Goal: Task Accomplishment & Management: Complete application form

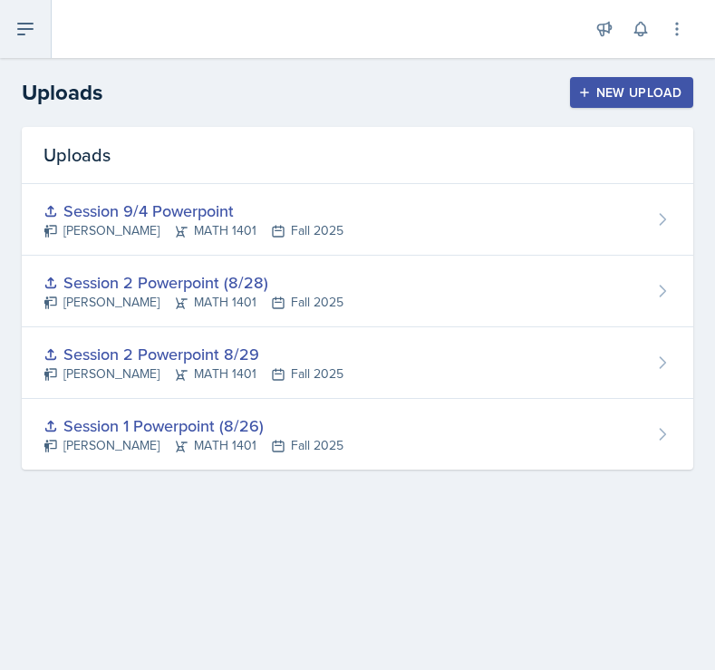
click at [24, 25] on icon at bounding box center [26, 29] width 22 height 22
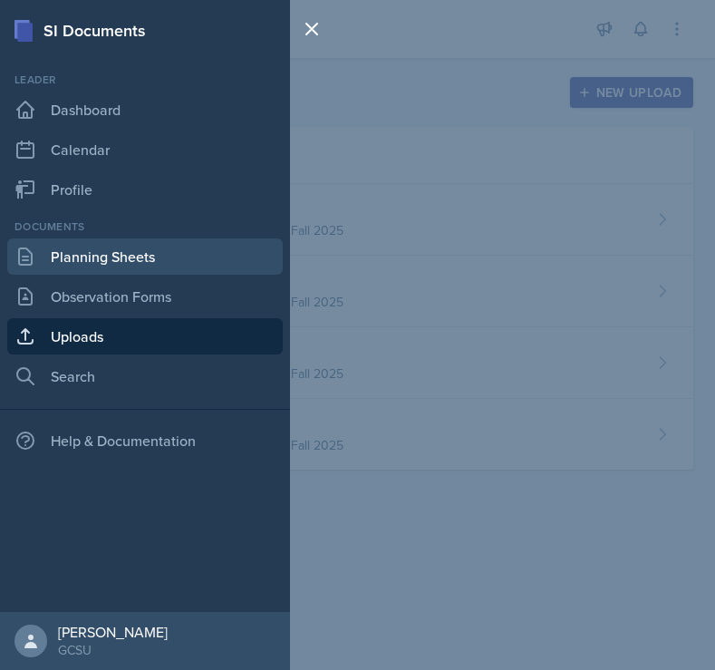
click at [91, 267] on link "Planning Sheets" at bounding box center [145, 256] width 276 height 36
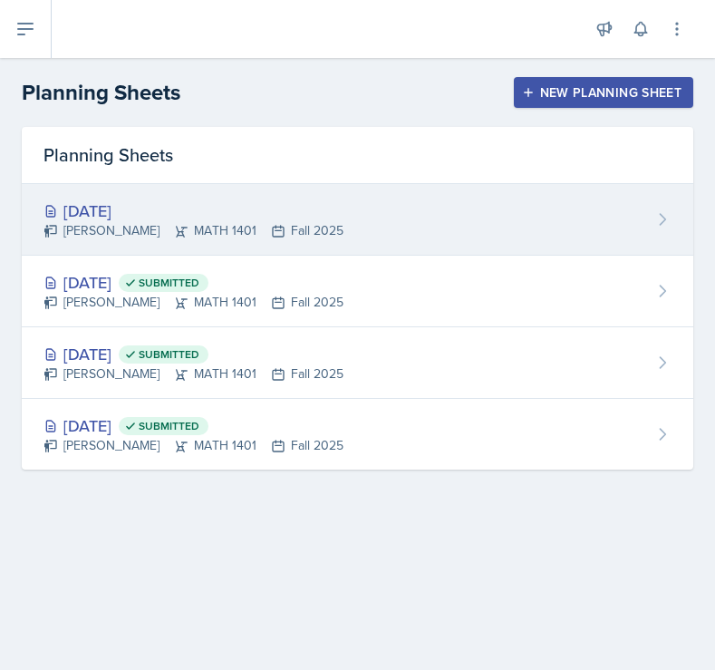
click at [248, 223] on div "[PERSON_NAME] MATH 1401 Fall 2025" at bounding box center [194, 230] width 300 height 19
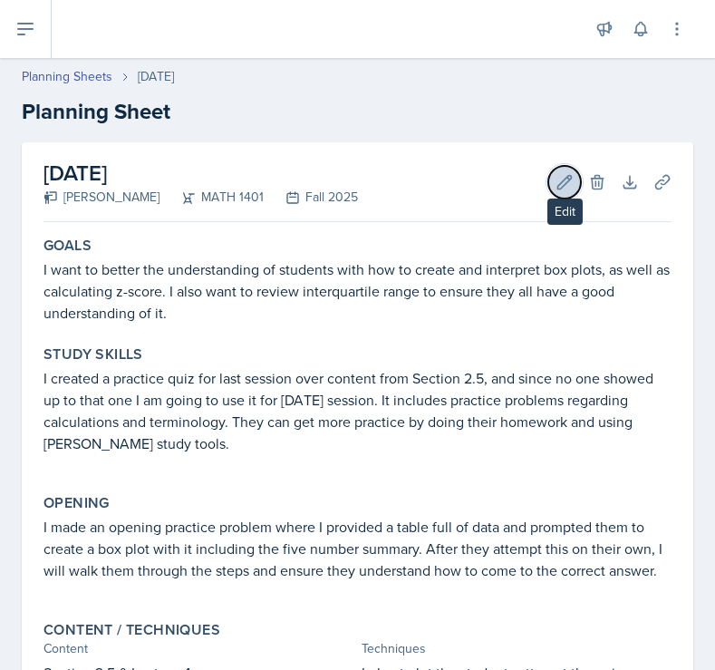
click at [575, 174] on button "Edit" at bounding box center [565, 182] width 33 height 33
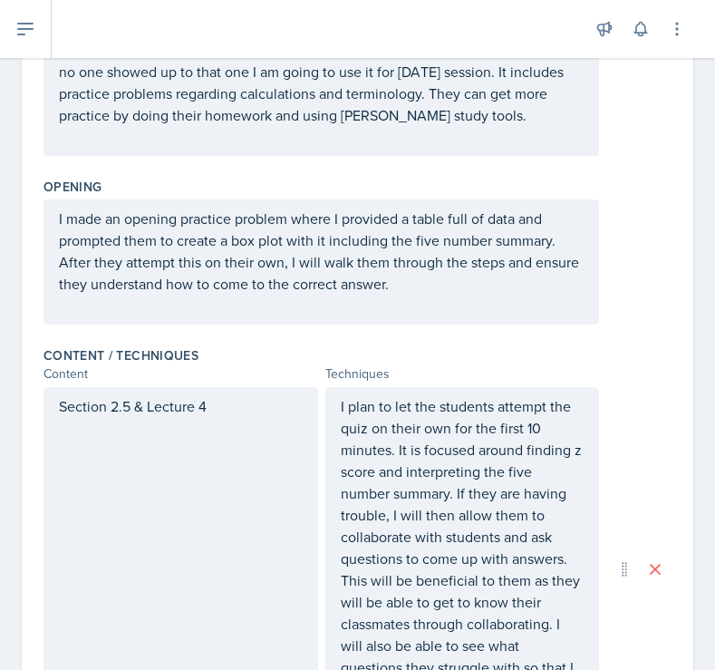
scroll to position [871, 0]
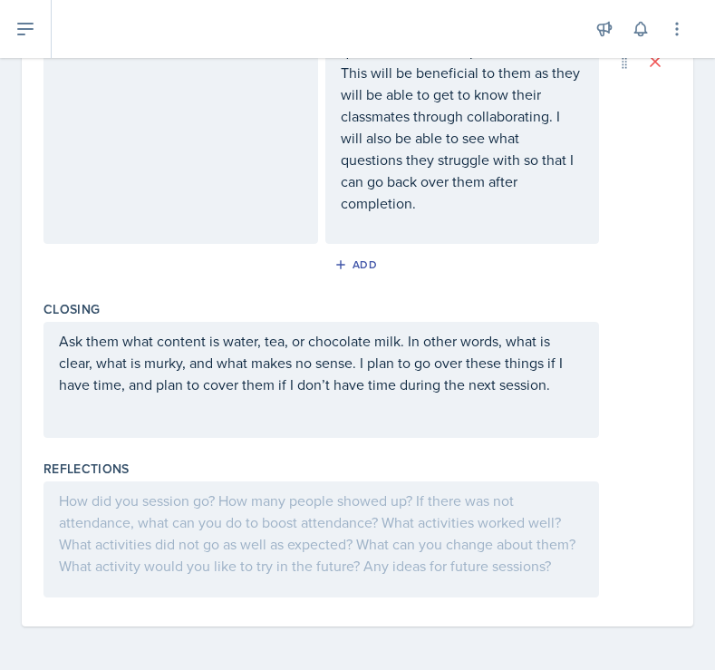
click at [315, 512] on div at bounding box center [322, 540] width 556 height 116
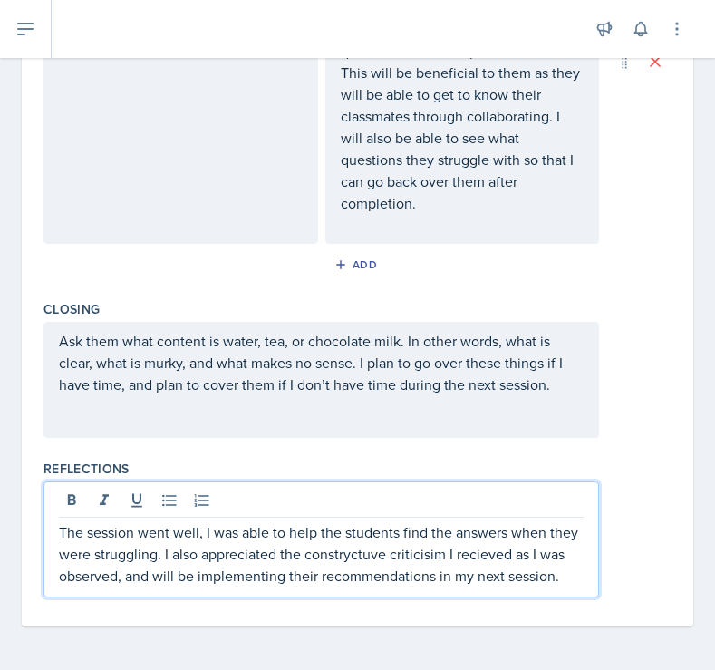
click at [335, 556] on p "The session went well, I was able to help the students find the answers when th…" at bounding box center [321, 553] width 525 height 65
click at [350, 553] on p "The session went well, I was able to help the students find the answers when th…" at bounding box center [321, 553] width 525 height 65
click at [417, 545] on p "The session went well, I was able to help the students find the answers when th…" at bounding box center [321, 553] width 525 height 65
click at [482, 557] on p "The session went well, I was able to help the students find the answers when th…" at bounding box center [321, 553] width 525 height 65
click at [472, 547] on p "The session went well, I was able to help the students find the answers when th…" at bounding box center [321, 553] width 525 height 65
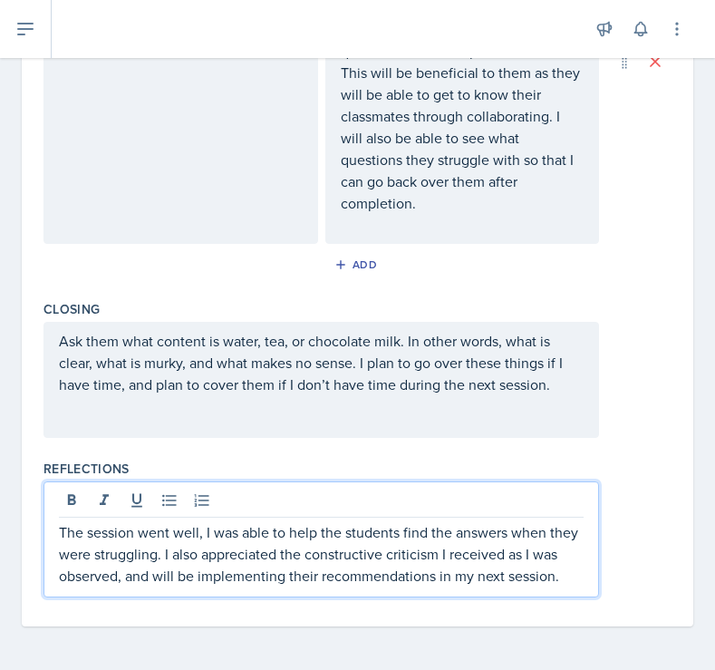
click at [530, 558] on p "The session went well, I was able to help the students find the answers when th…" at bounding box center [321, 553] width 525 height 65
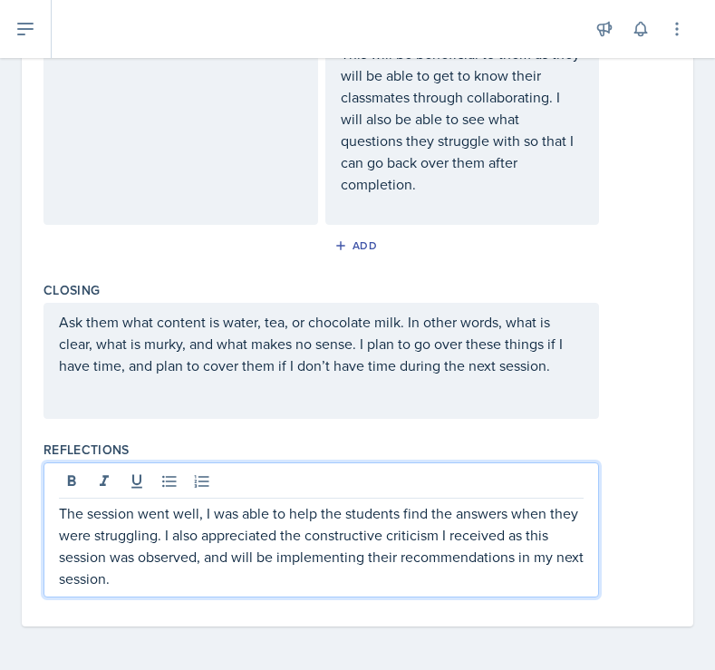
click at [348, 578] on p "The session went well, I was able to help the students find the answers when th…" at bounding box center [321, 545] width 525 height 87
drag, startPoint x: 397, startPoint y: 558, endPoint x: 367, endPoint y: 558, distance: 29.9
click at [367, 558] on p "The session went well, I was able to help the students find the answers when th…" at bounding box center [321, 545] width 525 height 87
click at [313, 575] on p "The session went well, I was able to help the students find the answers when th…" at bounding box center [321, 545] width 525 height 87
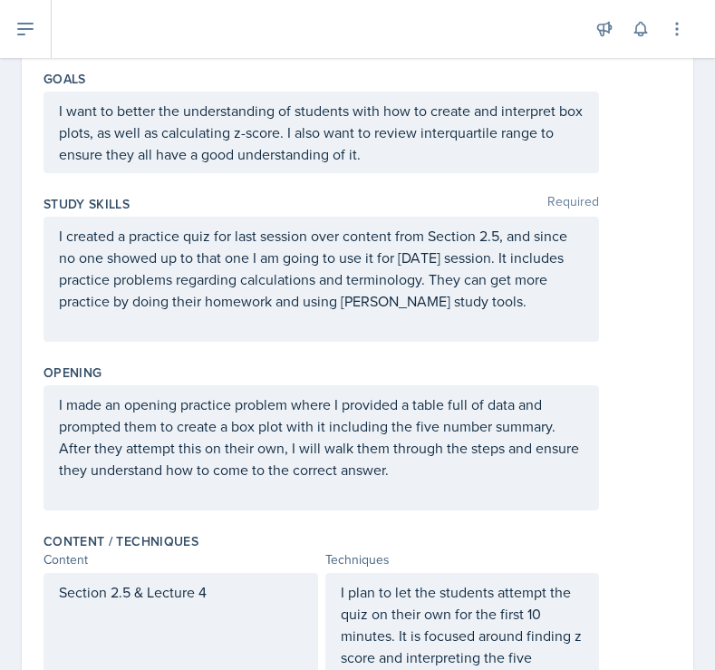
scroll to position [0, 0]
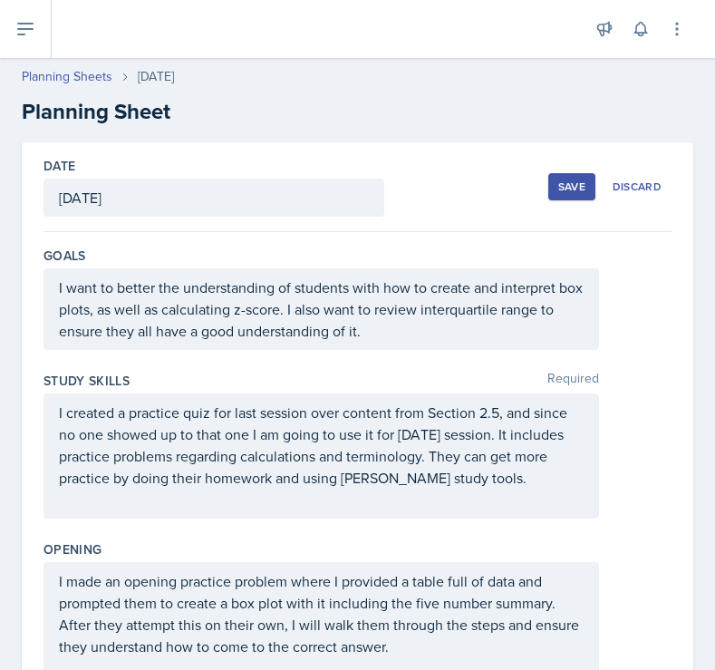
click at [571, 180] on div "Save" at bounding box center [572, 187] width 27 height 15
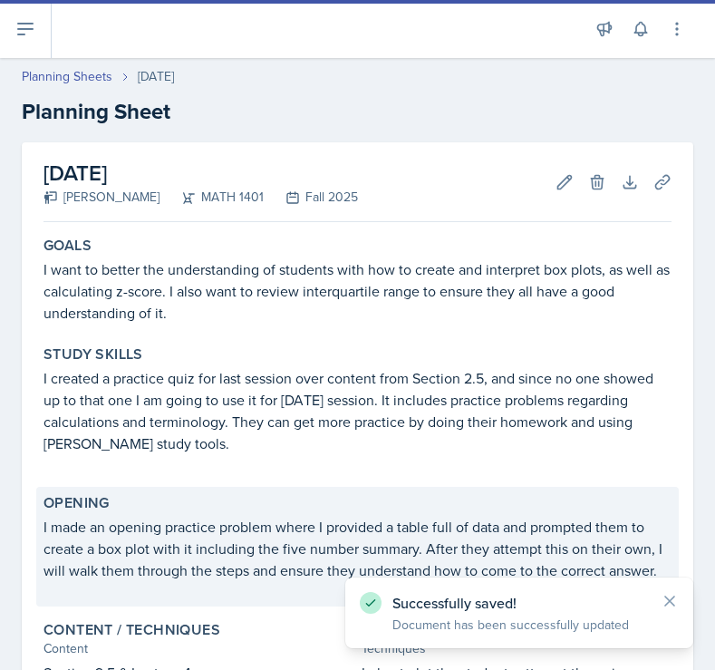
scroll to position [610, 0]
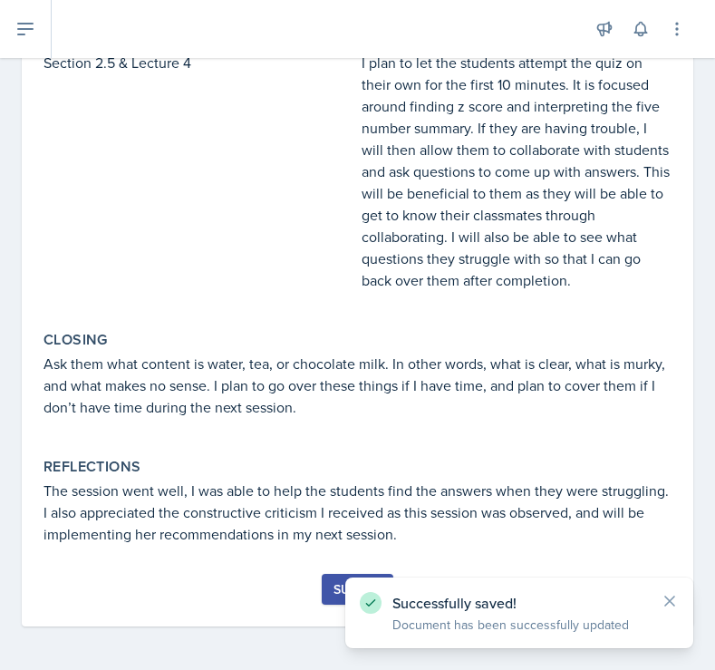
click at [338, 582] on div "Submit" at bounding box center [358, 589] width 48 height 15
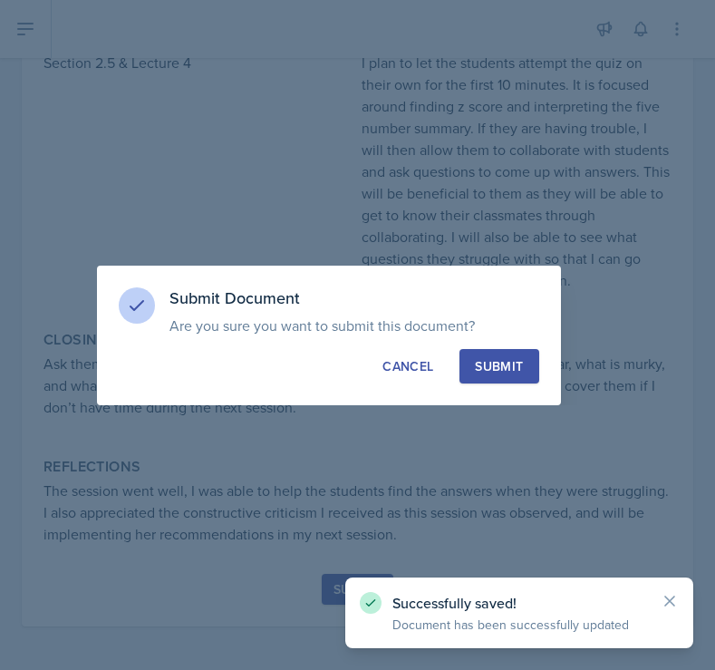
click at [496, 360] on div "Submit" at bounding box center [499, 366] width 48 height 18
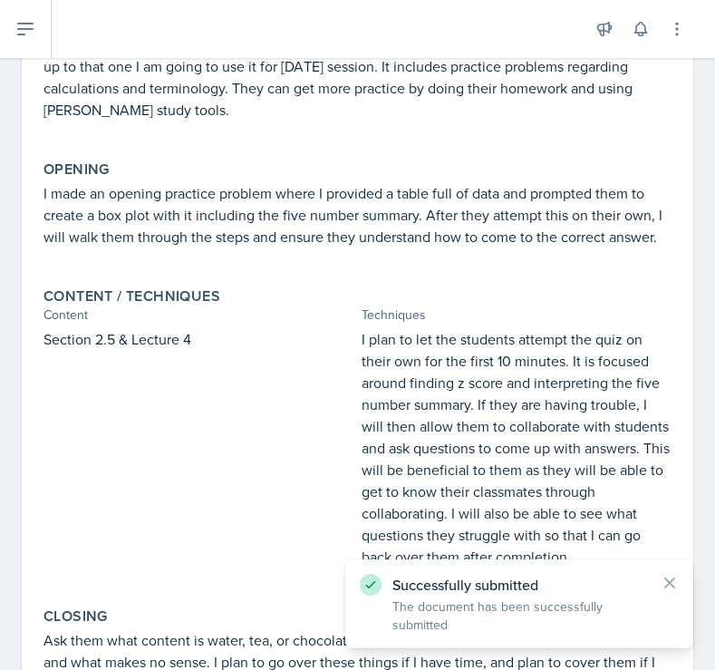
scroll to position [0, 0]
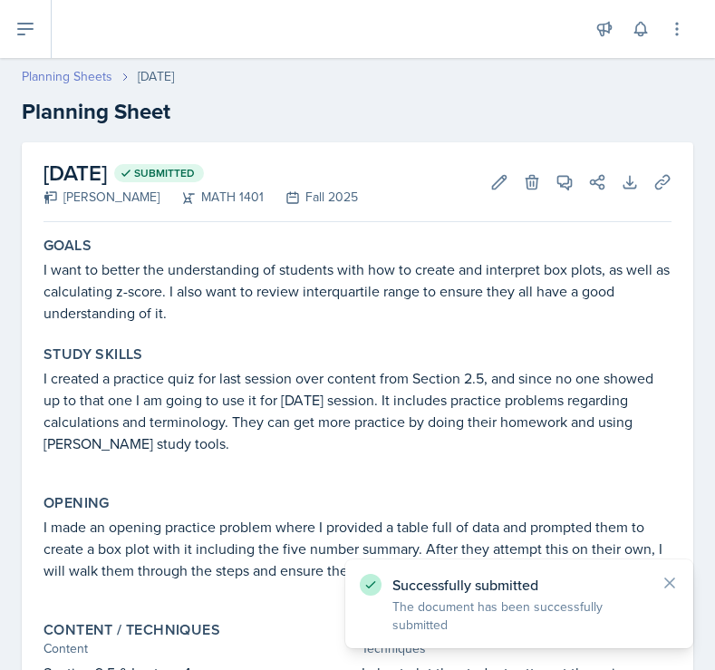
click at [80, 70] on link "Planning Sheets" at bounding box center [67, 76] width 91 height 19
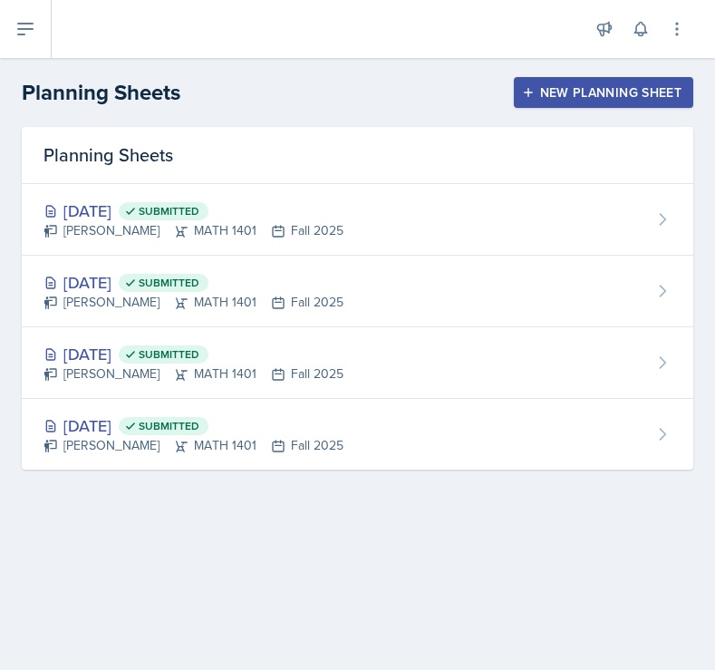
click at [609, 85] on div "New Planning Sheet" at bounding box center [604, 92] width 156 height 15
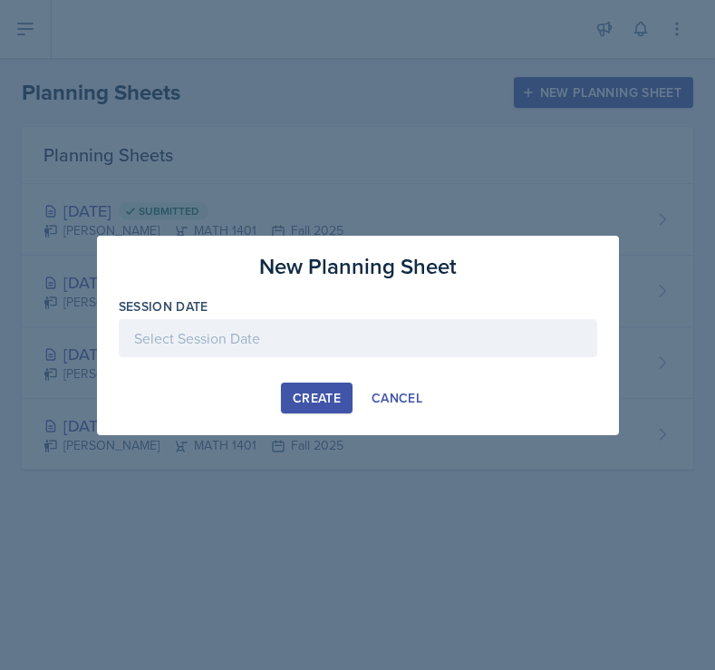
click at [288, 320] on div at bounding box center [358, 338] width 479 height 38
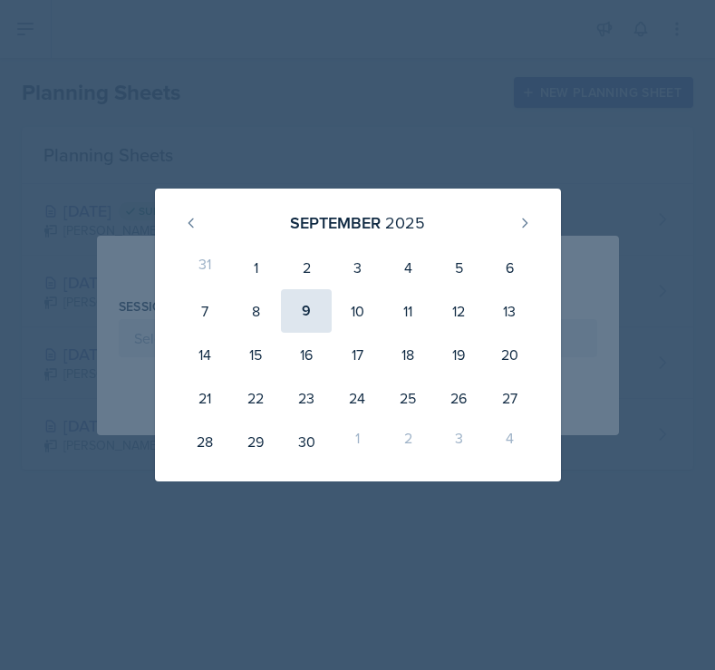
click at [311, 308] on div "9" at bounding box center [306, 311] width 51 height 44
type input "[DATE]"
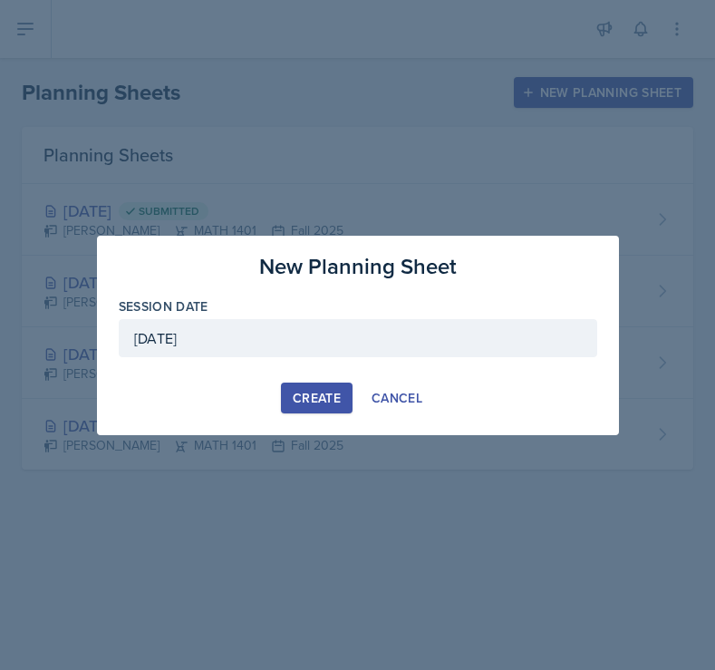
click at [323, 419] on div "New Planning Sheet Session Date [DATE] [DATE] 31 1 2 3 4 5 6 7 8 9 10 11 12 13 …" at bounding box center [358, 335] width 522 height 199
click at [323, 391] on div "Create" at bounding box center [317, 398] width 48 height 15
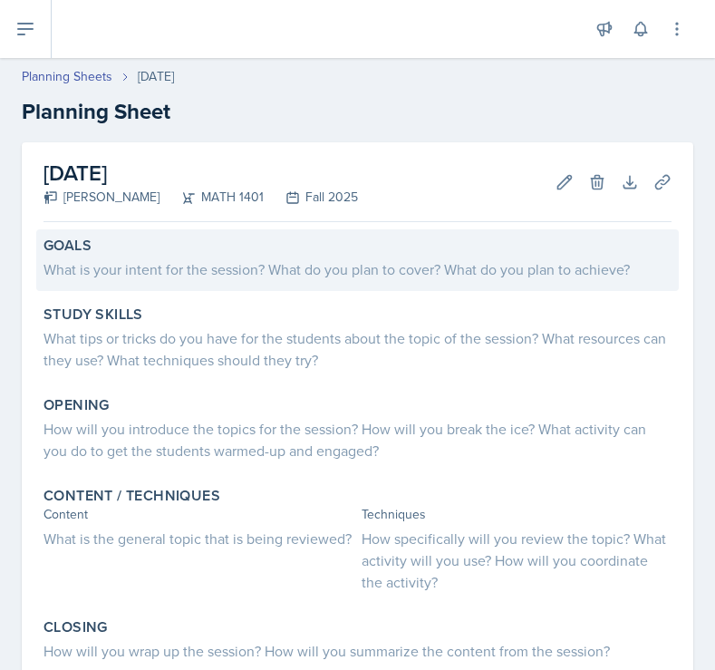
click at [212, 271] on div "What is your intent for the session? What do you plan to cover? What do you pla…" at bounding box center [358, 269] width 628 height 22
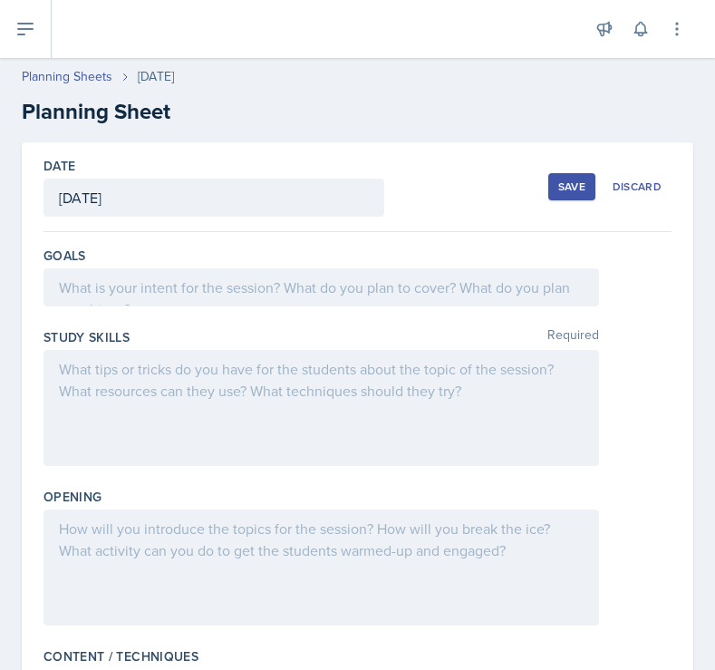
click at [190, 282] on div at bounding box center [322, 287] width 556 height 38
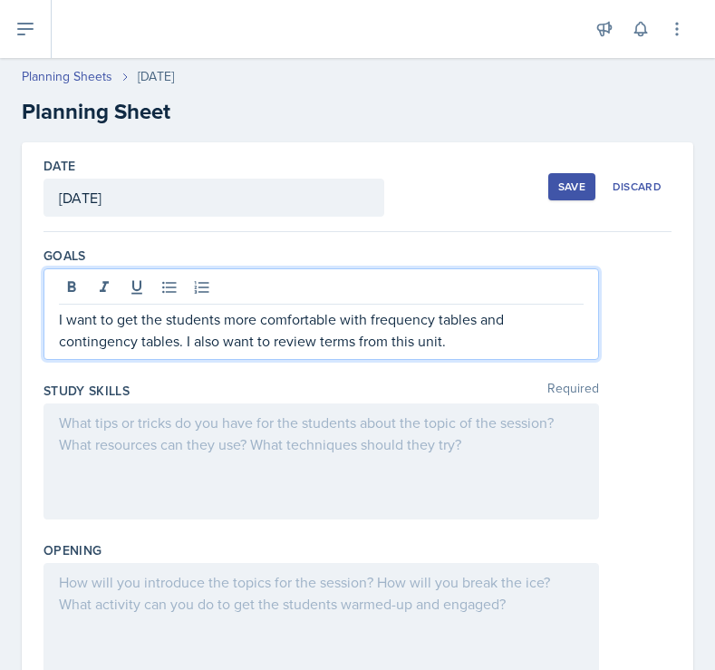
click at [158, 414] on div at bounding box center [322, 462] width 556 height 116
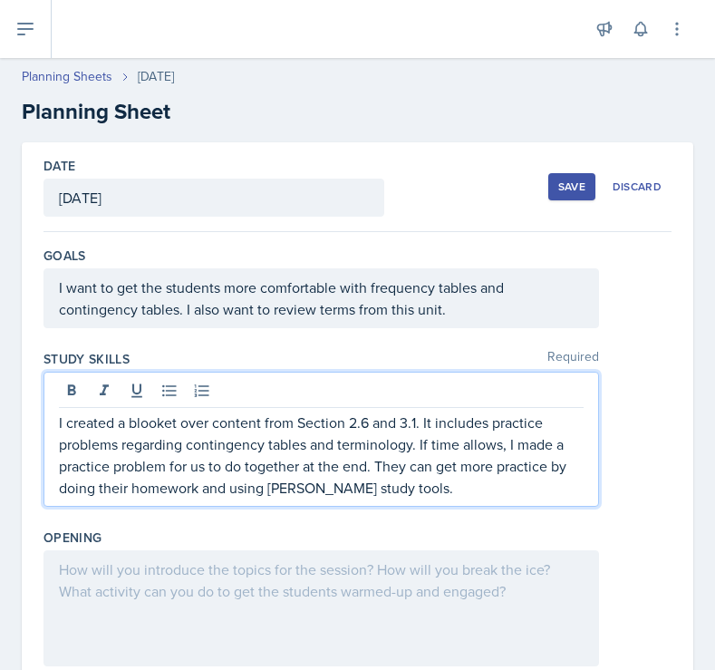
click at [165, 568] on div at bounding box center [322, 608] width 556 height 116
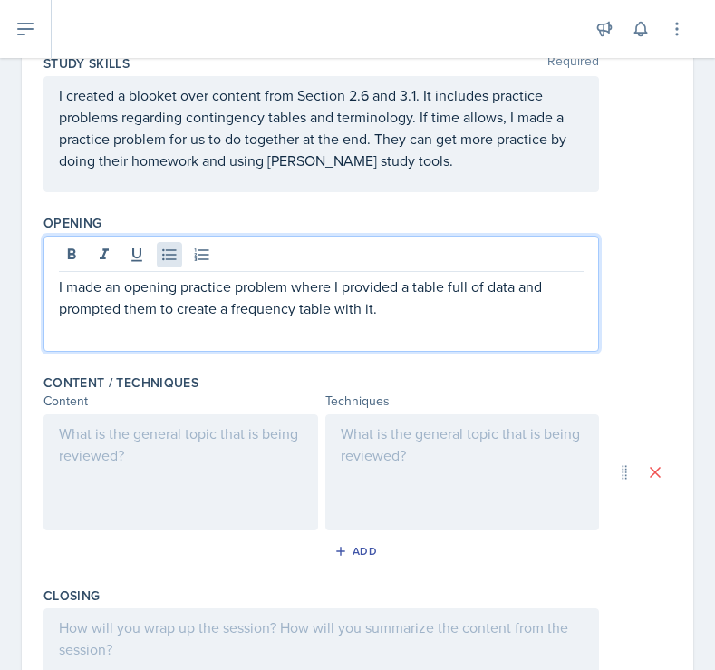
scroll to position [439, 0]
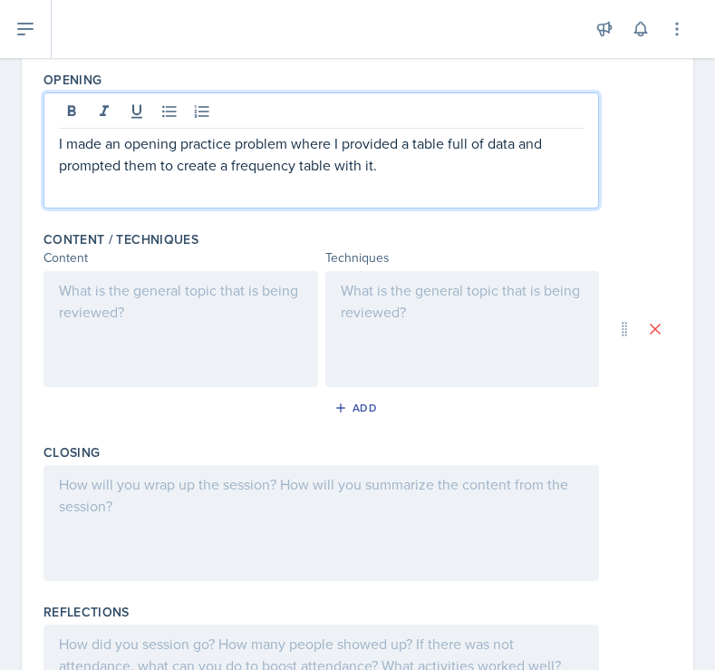
click at [160, 294] on p at bounding box center [181, 290] width 244 height 22
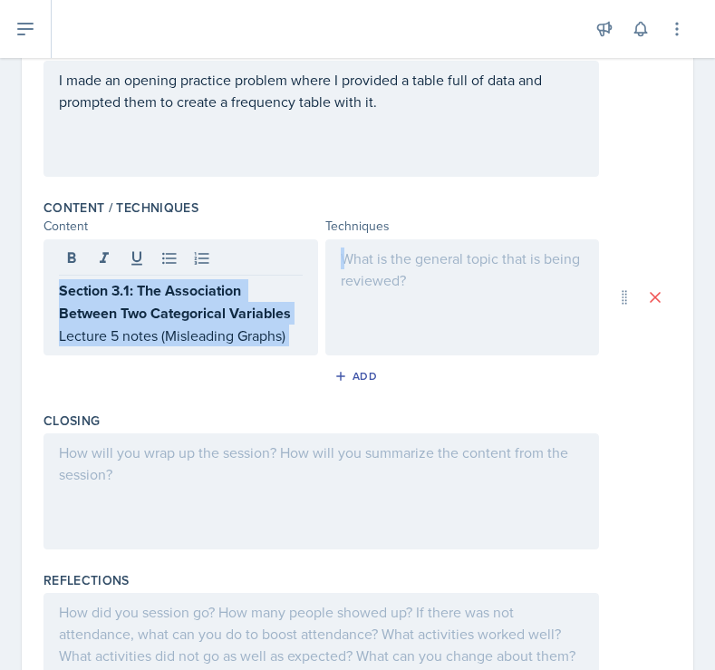
drag, startPoint x: 52, startPoint y: 287, endPoint x: 215, endPoint y: 370, distance: 183.3
click at [216, 372] on div "Content / Techniques Content Techniques Section 3.1: The Association Between Tw…" at bounding box center [358, 297] width 628 height 213
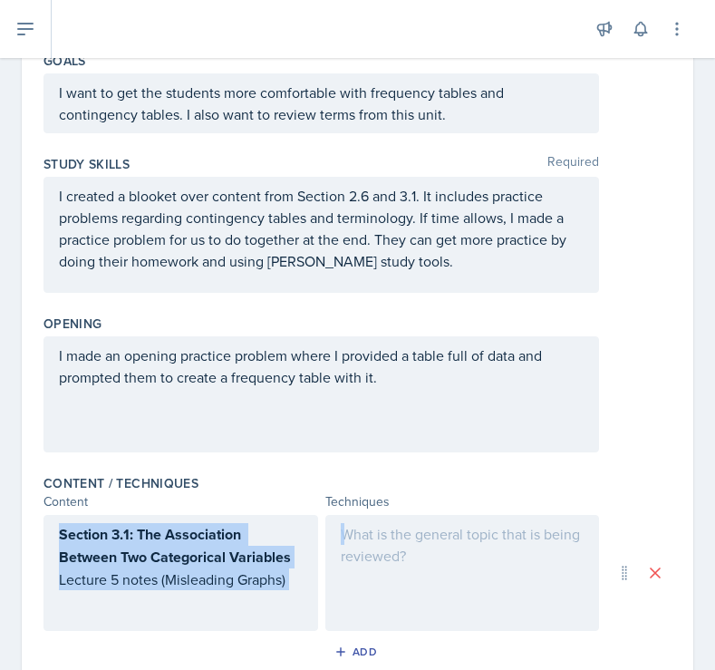
click at [114, 563] on strong "Section 3.1: The Association Between Two Categorical Variables" at bounding box center [175, 546] width 232 height 44
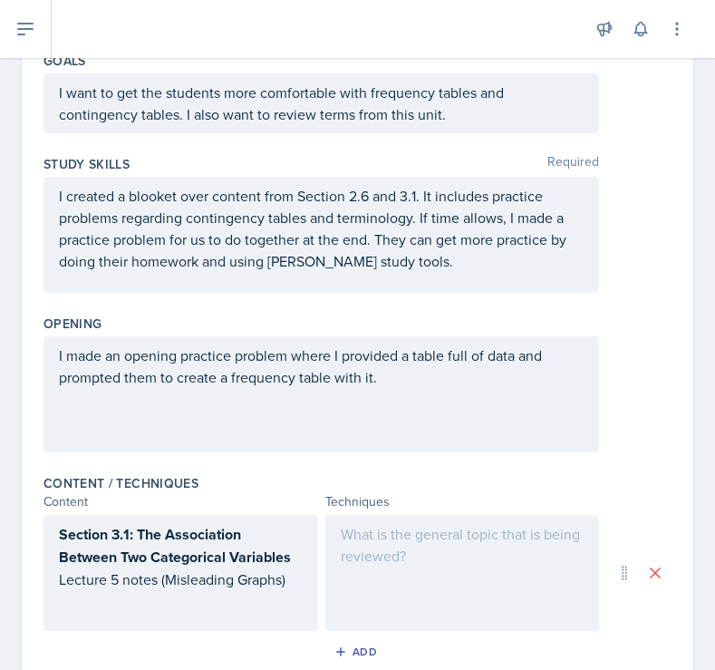
scroll to position [227, 0]
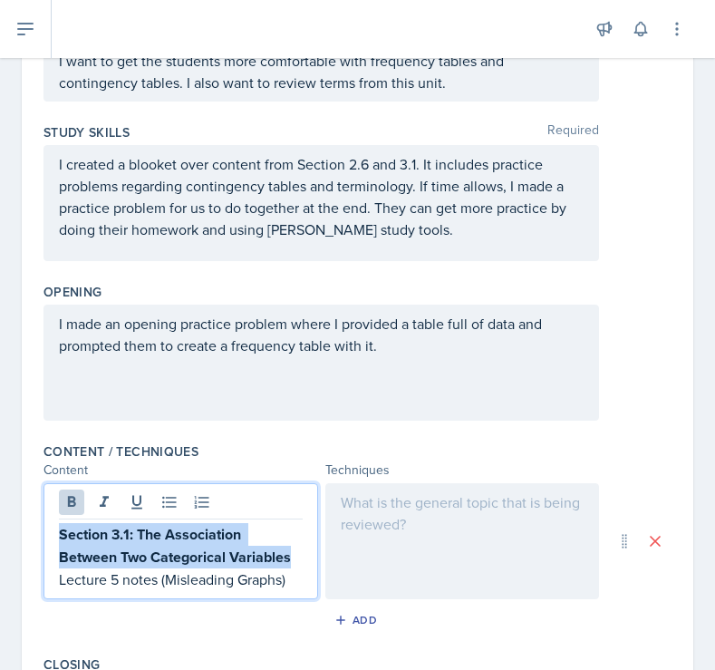
drag, startPoint x: 59, startPoint y: 537, endPoint x: 287, endPoint y: 559, distance: 228.6
click at [287, 559] on strong "Section 3.1: The Association Between Two Categorical Variables" at bounding box center [175, 546] width 232 height 44
click at [71, 501] on icon at bounding box center [72, 501] width 8 height 11
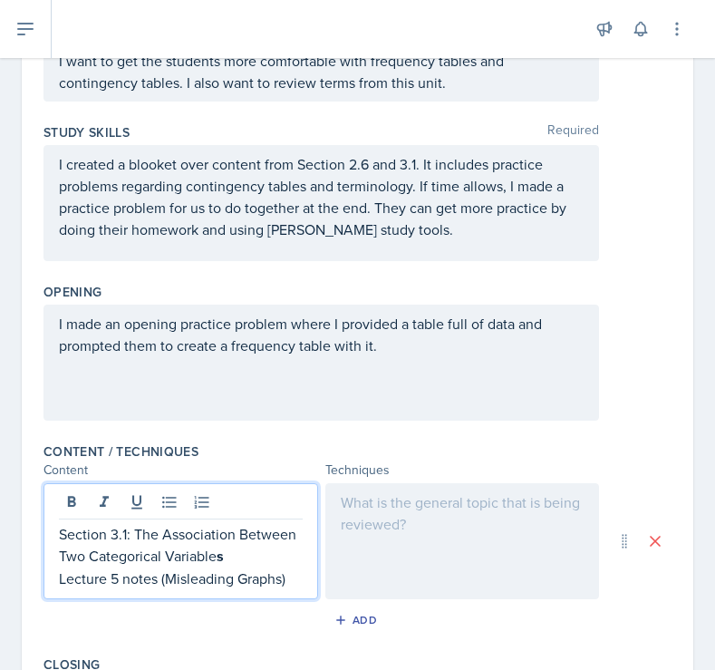
click at [228, 557] on p "Section 3.1: The Association Between Two Categorical Variable s" at bounding box center [181, 545] width 244 height 44
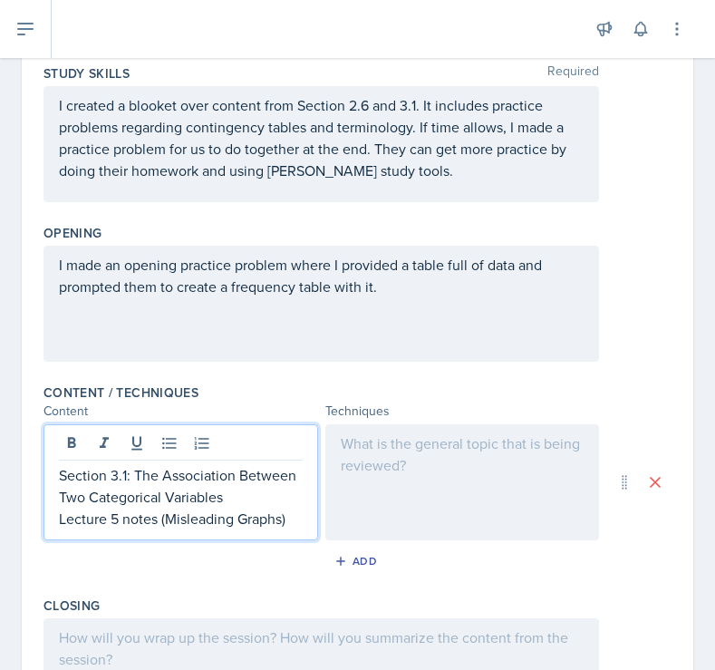
scroll to position [287, 0]
click at [136, 475] on p "Section 3.1: The Association Between Two Categorical Variables" at bounding box center [181, 485] width 244 height 44
click at [240, 495] on p "Section 3.1 (The Association Between Two Categorical Variables" at bounding box center [181, 485] width 244 height 44
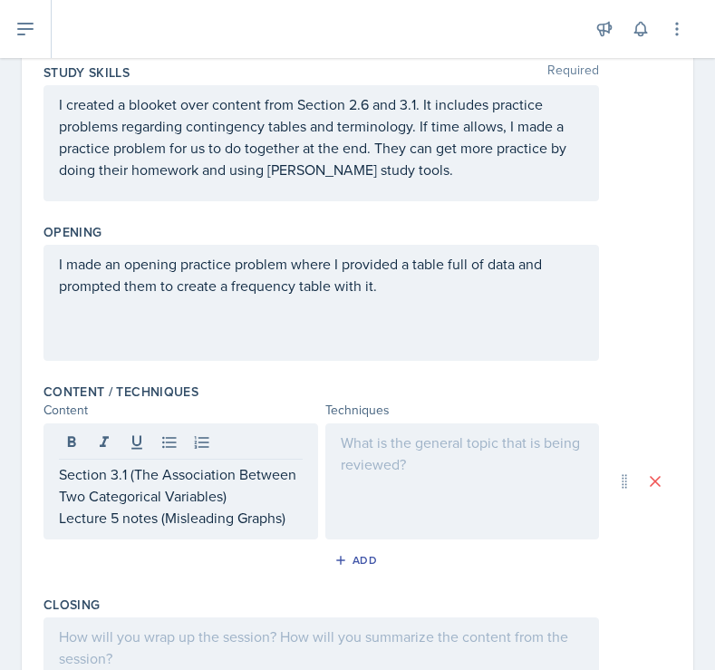
click at [389, 462] on div at bounding box center [463, 481] width 275 height 116
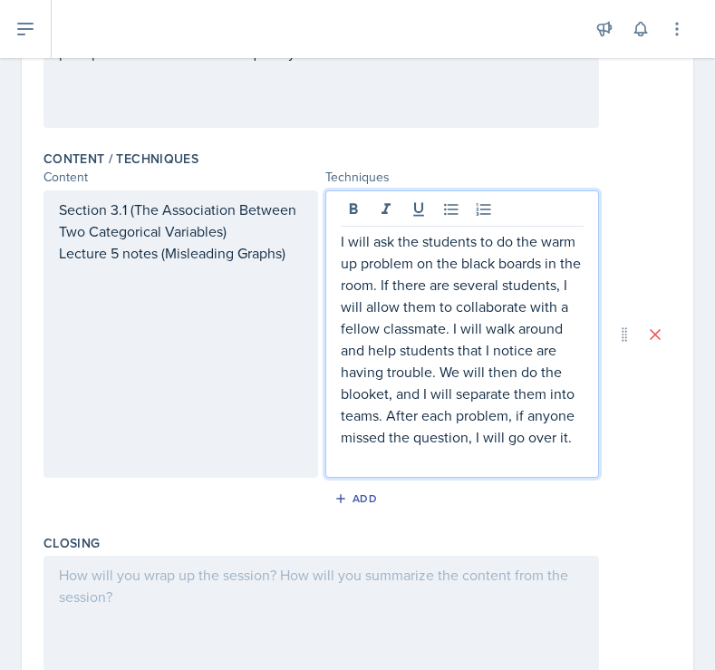
scroll to position [511, 0]
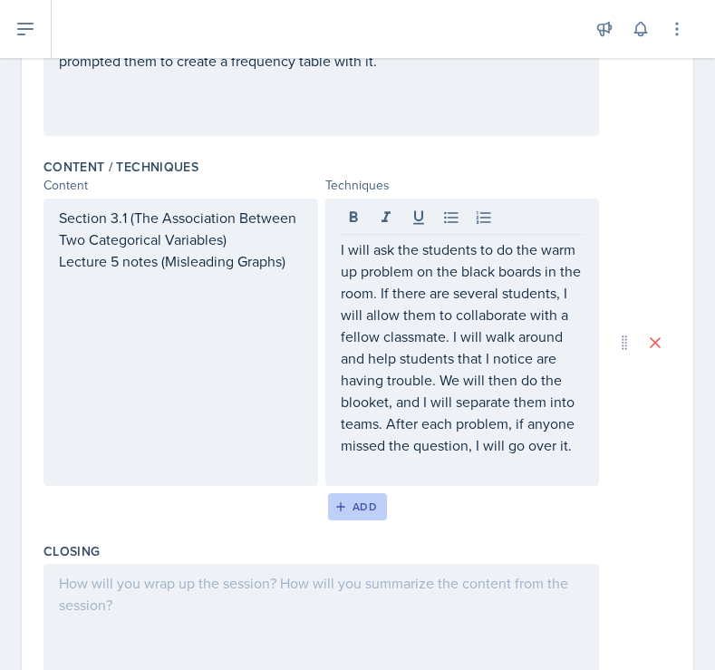
click at [354, 508] on div "Add" at bounding box center [357, 507] width 39 height 15
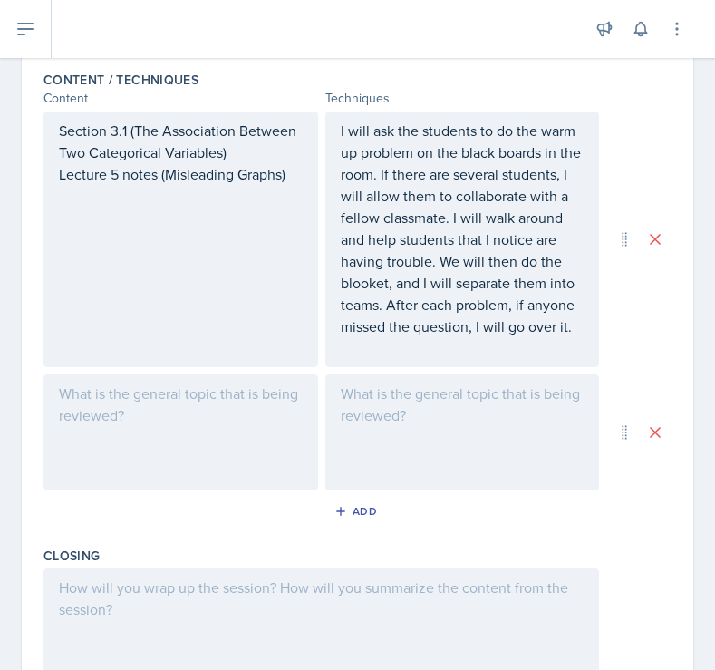
scroll to position [599, 0]
click at [190, 420] on div at bounding box center [181, 432] width 275 height 116
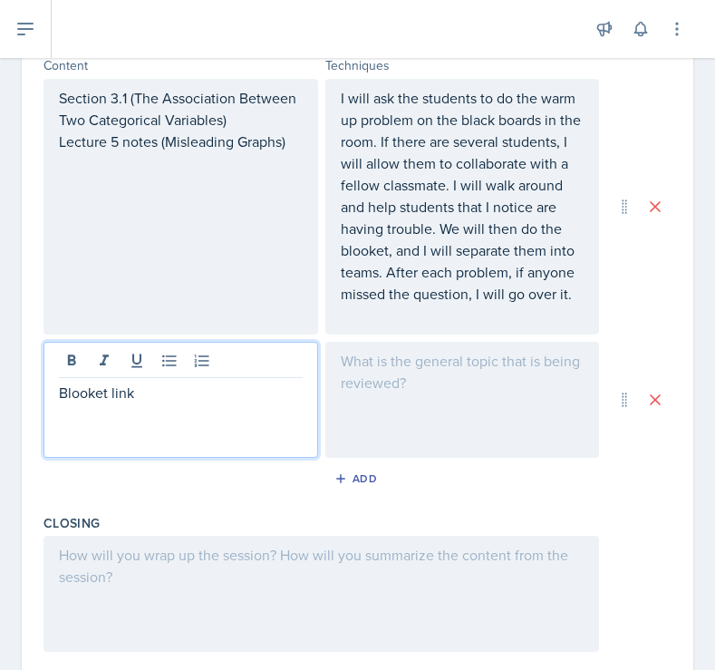
click at [381, 388] on div at bounding box center [463, 400] width 275 height 116
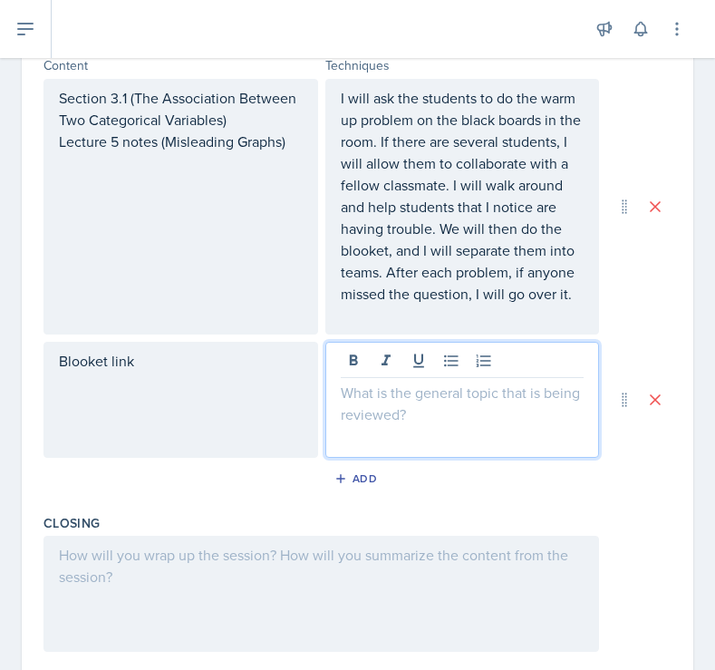
scroll to position [663, 0]
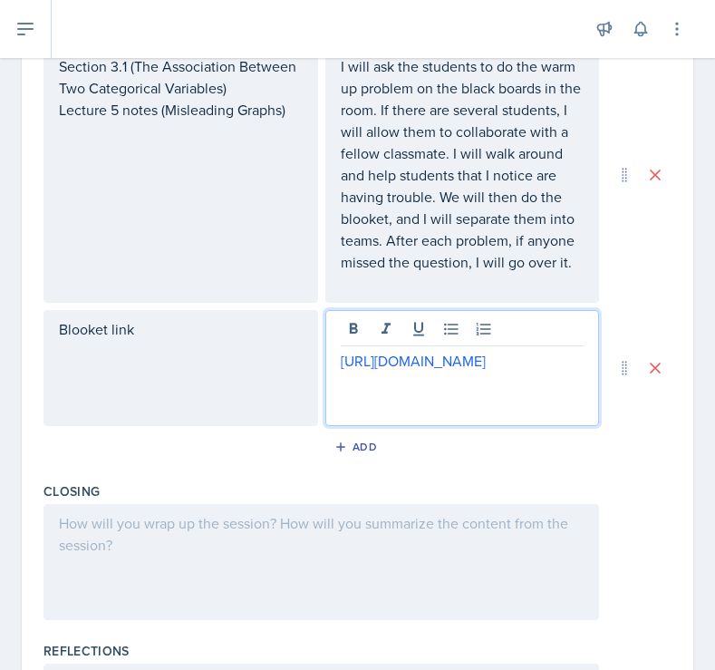
click at [214, 537] on div at bounding box center [322, 562] width 556 height 116
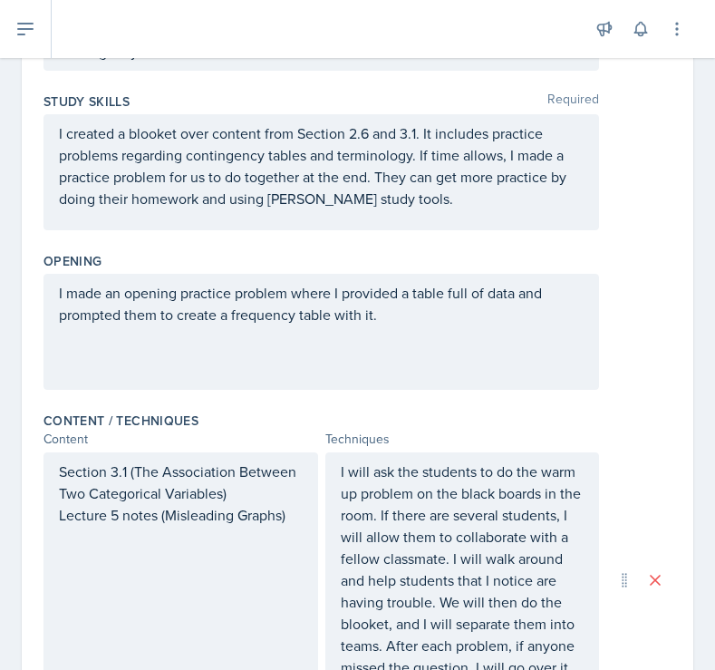
scroll to position [0, 0]
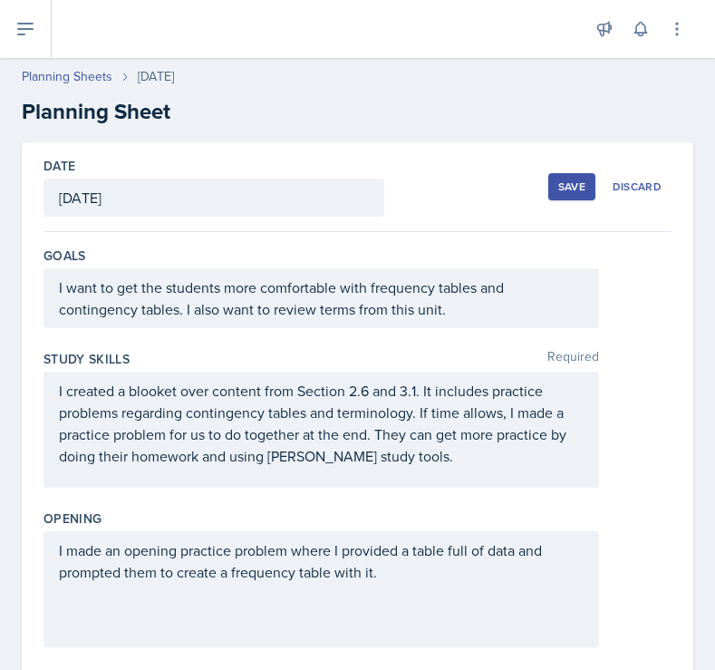
click at [567, 180] on div "Save" at bounding box center [572, 187] width 27 height 15
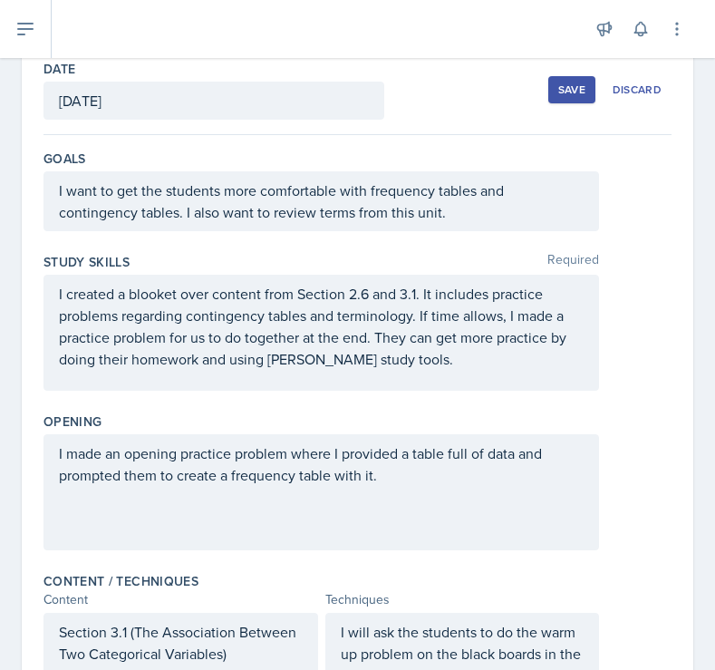
scroll to position [73, 0]
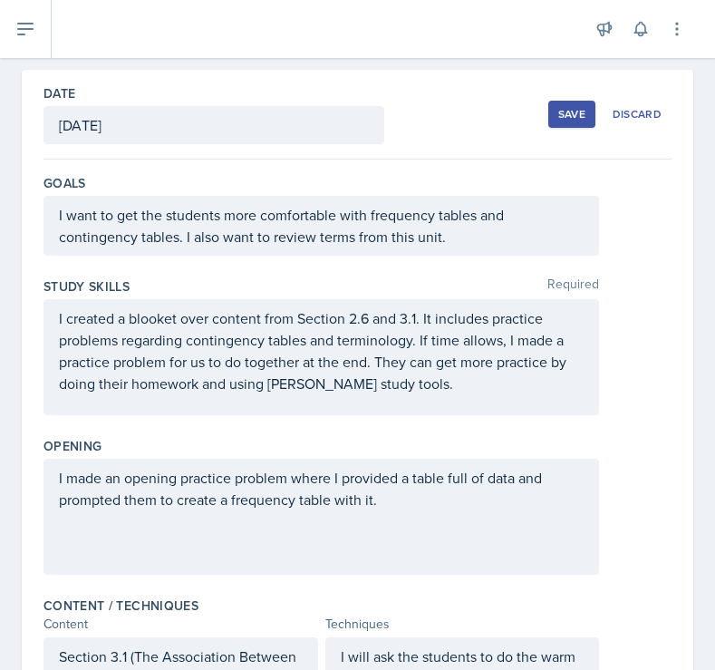
click at [582, 102] on button "Save" at bounding box center [572, 114] width 47 height 27
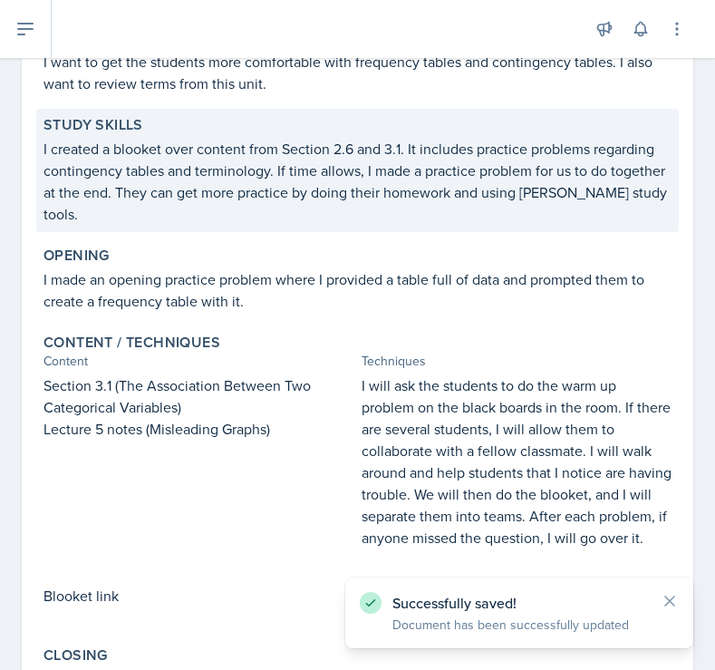
scroll to position [0, 0]
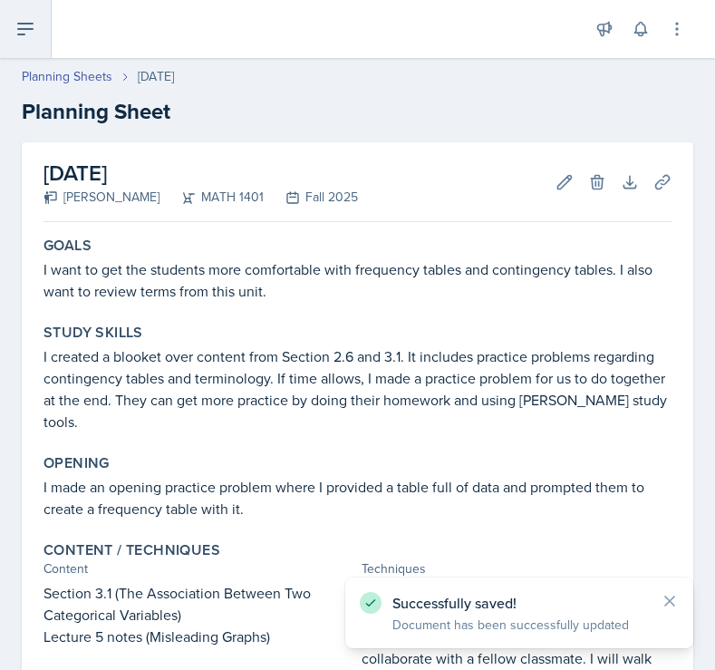
click at [25, 29] on icon at bounding box center [25, 29] width 15 height 11
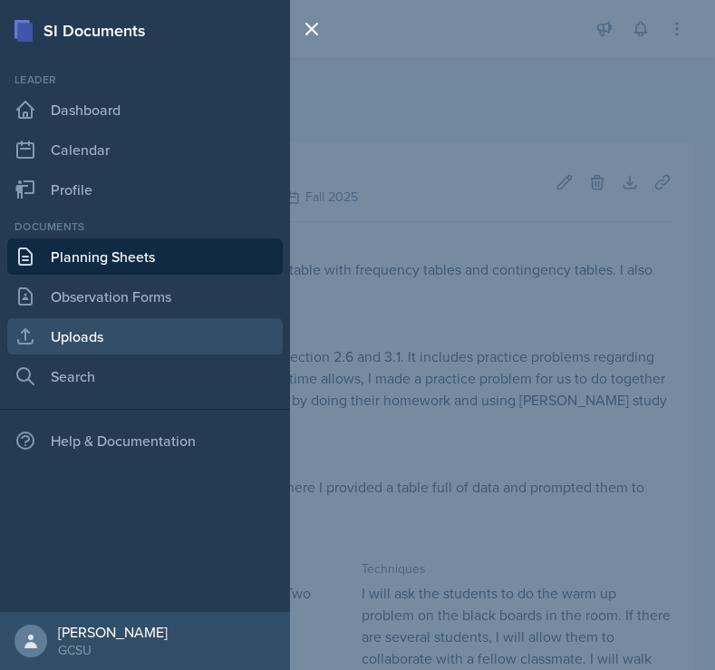
click at [86, 330] on link "Uploads" at bounding box center [145, 336] width 276 height 36
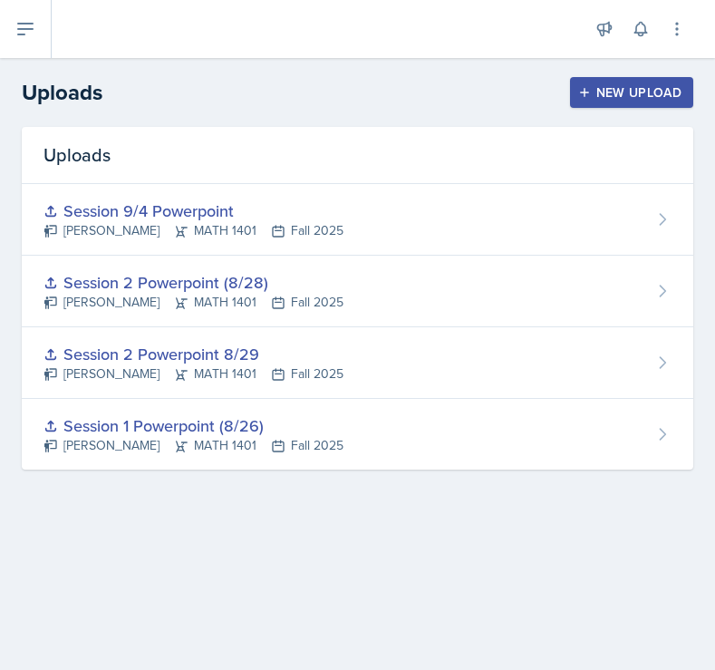
click at [597, 96] on div "New Upload" at bounding box center [632, 92] width 101 height 15
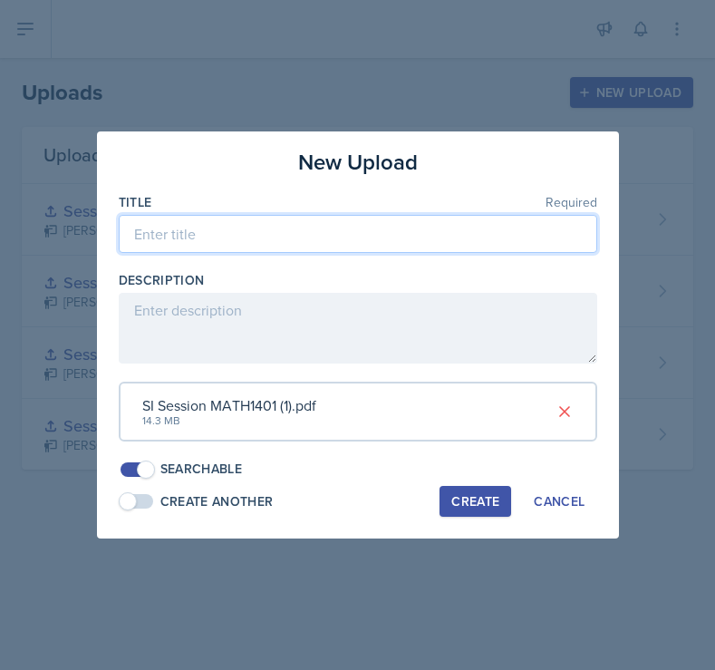
click at [223, 238] on input at bounding box center [358, 234] width 479 height 38
type input "9"
type input "Session 9/9"
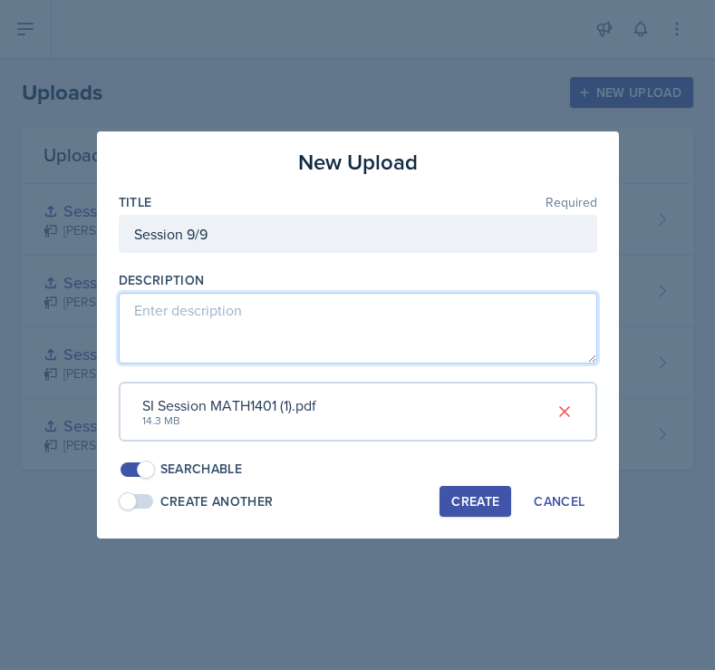
click at [238, 300] on textarea at bounding box center [358, 328] width 479 height 71
type textarea "Lectures 5 & 6, Sections 2.6 & 3.1"
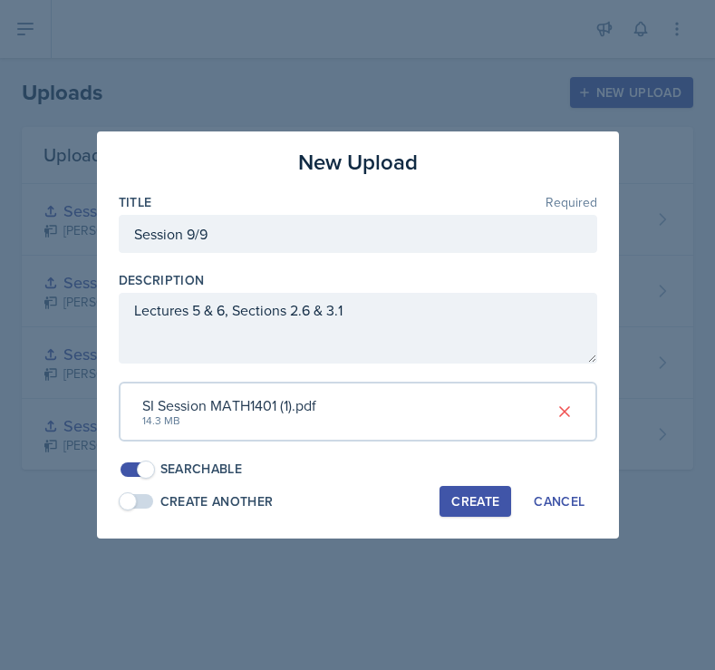
click at [463, 508] on div "Create" at bounding box center [476, 501] width 48 height 15
